Goal: Browse casually: Explore the website without a specific task or goal

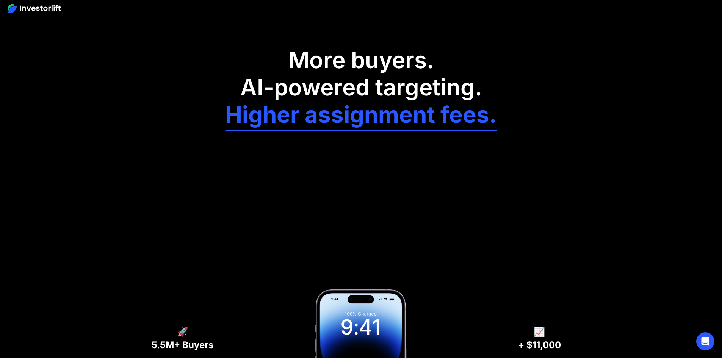
scroll to position [265, 0]
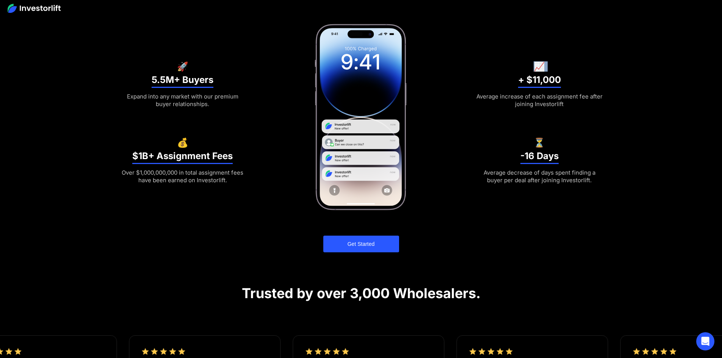
drag, startPoint x: 345, startPoint y: 149, endPoint x: 516, endPoint y: 86, distance: 182.5
click at [516, 86] on div "🚀 5.5M+ Buyers Expand into any market with our premium buyer relationships. 💰 $…" at bounding box center [361, 117] width 485 height 189
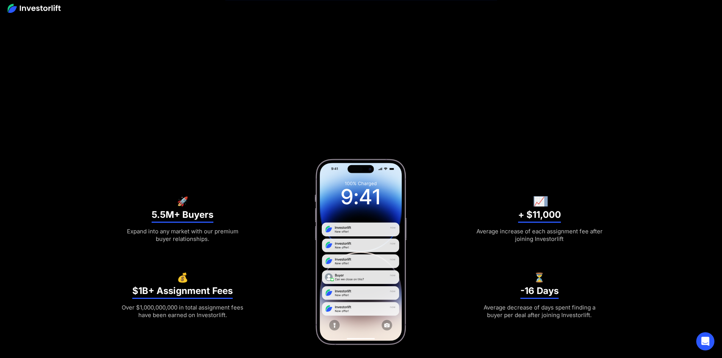
scroll to position [152, 0]
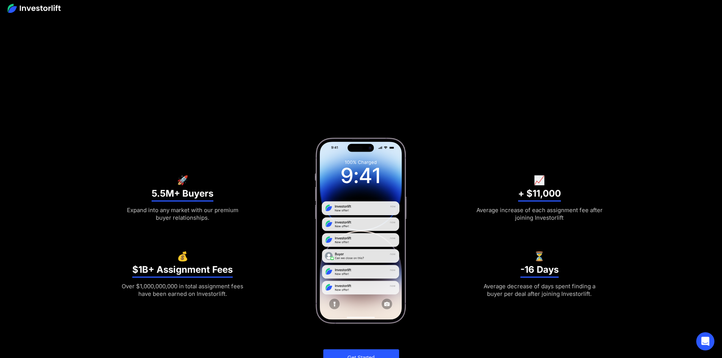
drag, startPoint x: 317, startPoint y: 157, endPoint x: 439, endPoint y: 160, distance: 121.3
click at [421, 162] on div at bounding box center [361, 230] width 192 height 189
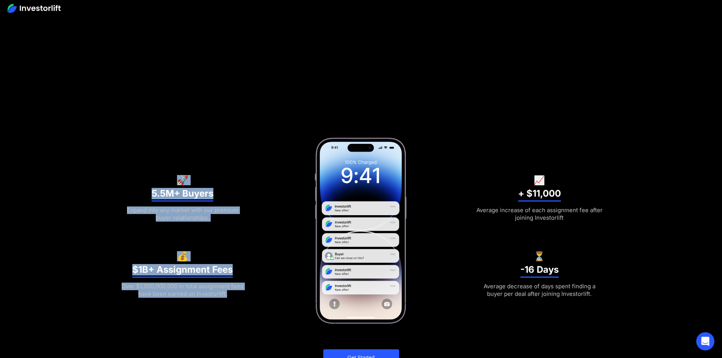
drag, startPoint x: 439, startPoint y: 160, endPoint x: 249, endPoint y: 177, distance: 191.4
click at [249, 177] on div "🚀 5.5M+ Buyers Expand into any market with our premium buyer relationships. 💰 $…" at bounding box center [361, 230] width 485 height 189
click at [276, 157] on div at bounding box center [361, 230] width 192 height 189
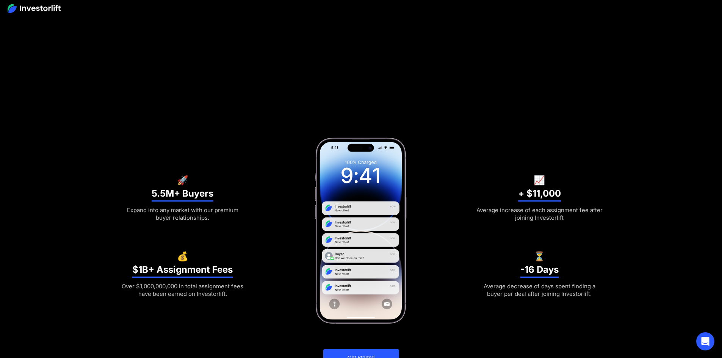
click at [276, 157] on div at bounding box center [361, 230] width 192 height 189
click at [522, 122] on div "More buyers. AI-powered targeting. Higher assignment fees. 🚀 5.5M+ Buyers Expan…" at bounding box center [361, 128] width 485 height 475
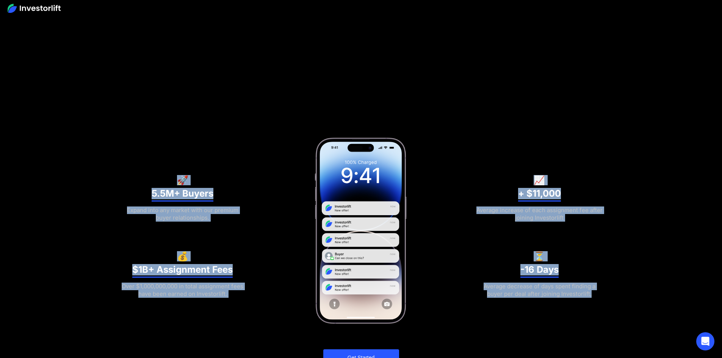
drag, startPoint x: 601, startPoint y: 307, endPoint x: 121, endPoint y: 106, distance: 520.5
click at [121, 107] on div "More buyers. AI-powered targeting. Higher assignment fees. 🚀 5.5M+ Buyers Expan…" at bounding box center [361, 113] width 722 height 530
click at [121, 106] on div "More buyers. AI-powered targeting. Higher assignment fees. 🚀 5.5M+ Buyers Expan…" at bounding box center [361, 128] width 485 height 475
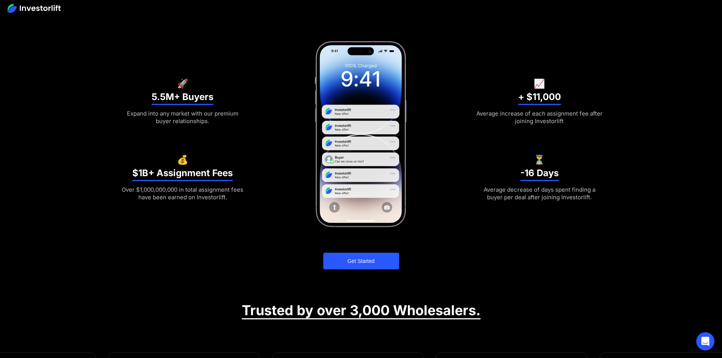
scroll to position [265, 0]
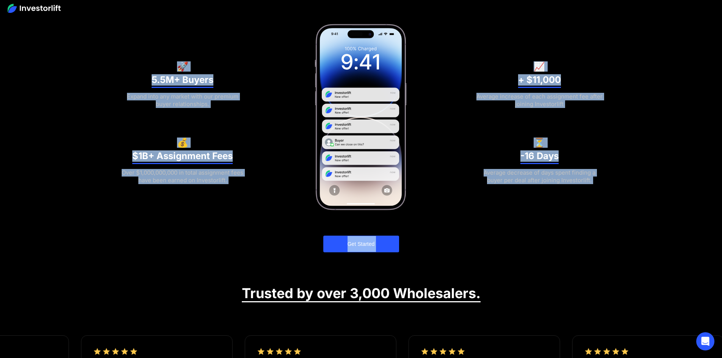
drag, startPoint x: 398, startPoint y: 235, endPoint x: 113, endPoint y: 52, distance: 338.4
click at [113, 51] on div "More buyers. AI-powered targeting. Higher assignment fees. 🚀 5.5M+ Buyers Expan…" at bounding box center [361, 0] width 722 height 530
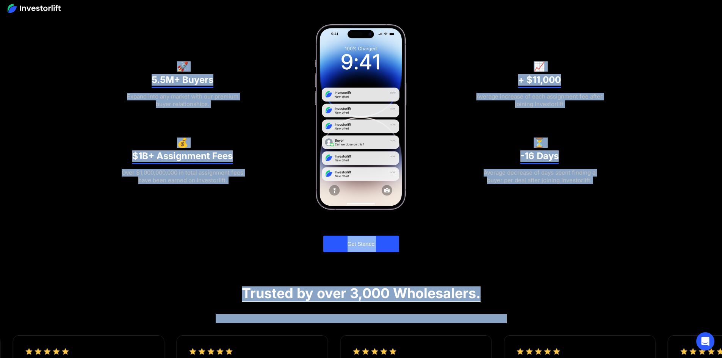
drag, startPoint x: 113, startPoint y: 47, endPoint x: 495, endPoint y: 329, distance: 474.7
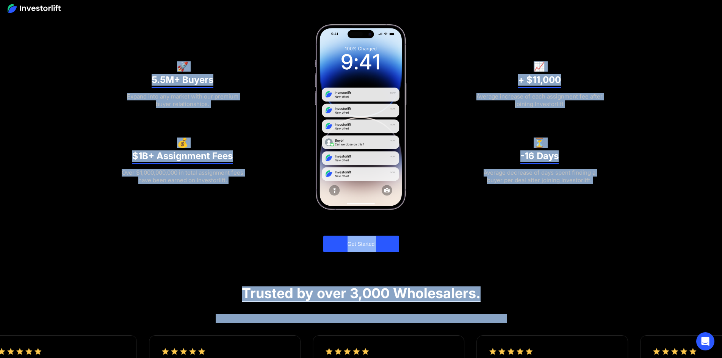
click at [539, 290] on div "Trusted by over 3,000 Wholesalers." at bounding box center [361, 296] width 722 height 18
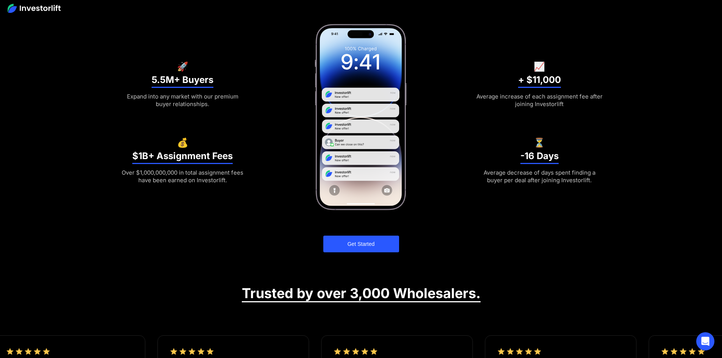
drag, startPoint x: 292, startPoint y: 85, endPoint x: 440, endPoint y: 102, distance: 148.8
click at [440, 102] on div at bounding box center [361, 117] width 192 height 189
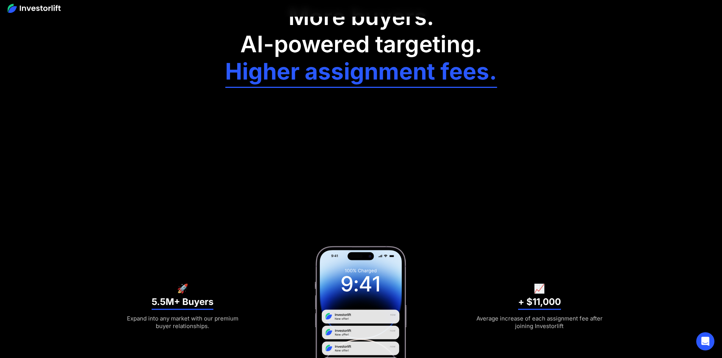
scroll to position [0, 0]
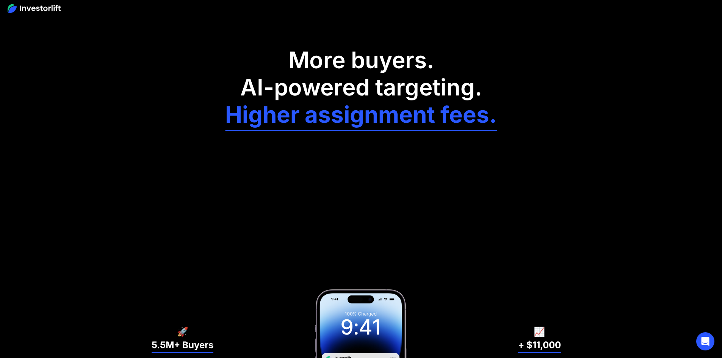
click at [43, 9] on img at bounding box center [34, 8] width 53 height 9
